Goal: Navigation & Orientation: Find specific page/section

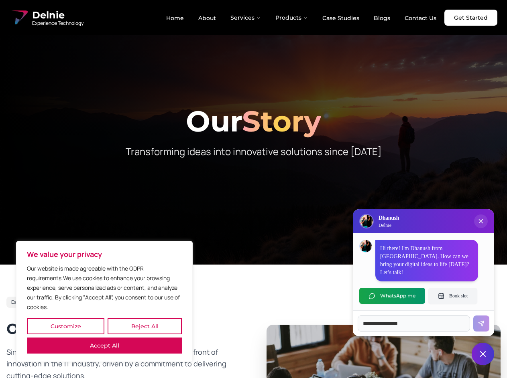
click at [65, 326] on button "Customize" at bounding box center [65, 326] width 77 height 16
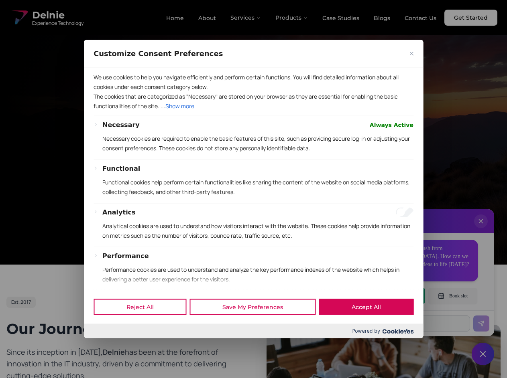
click at [144, 67] on div "Customize Consent Preferences" at bounding box center [253, 54] width 339 height 28
click at [104, 91] on p "We use cookies to help you navigate efficiently and perform certain functions. …" at bounding box center [253, 81] width 320 height 19
click at [253, 189] on p "Functional cookies help perform certain functionalities like sharing the conten…" at bounding box center [257, 186] width 311 height 19
click at [246, 18] on div at bounding box center [253, 189] width 507 height 378
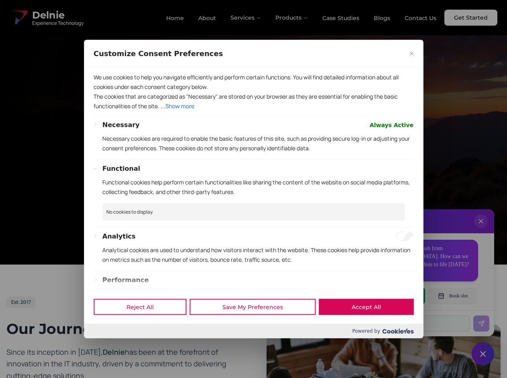
click at [292, 18] on div at bounding box center [253, 189] width 507 height 378
click at [480, 229] on div at bounding box center [253, 189] width 507 height 378
click at [392, 296] on div "Reject All Save My Preferences Accept All" at bounding box center [253, 307] width 339 height 34
click at [452, 296] on div at bounding box center [253, 189] width 507 height 378
click at [482, 354] on div at bounding box center [253, 189] width 507 height 378
